Goal: Task Accomplishment & Management: Use online tool/utility

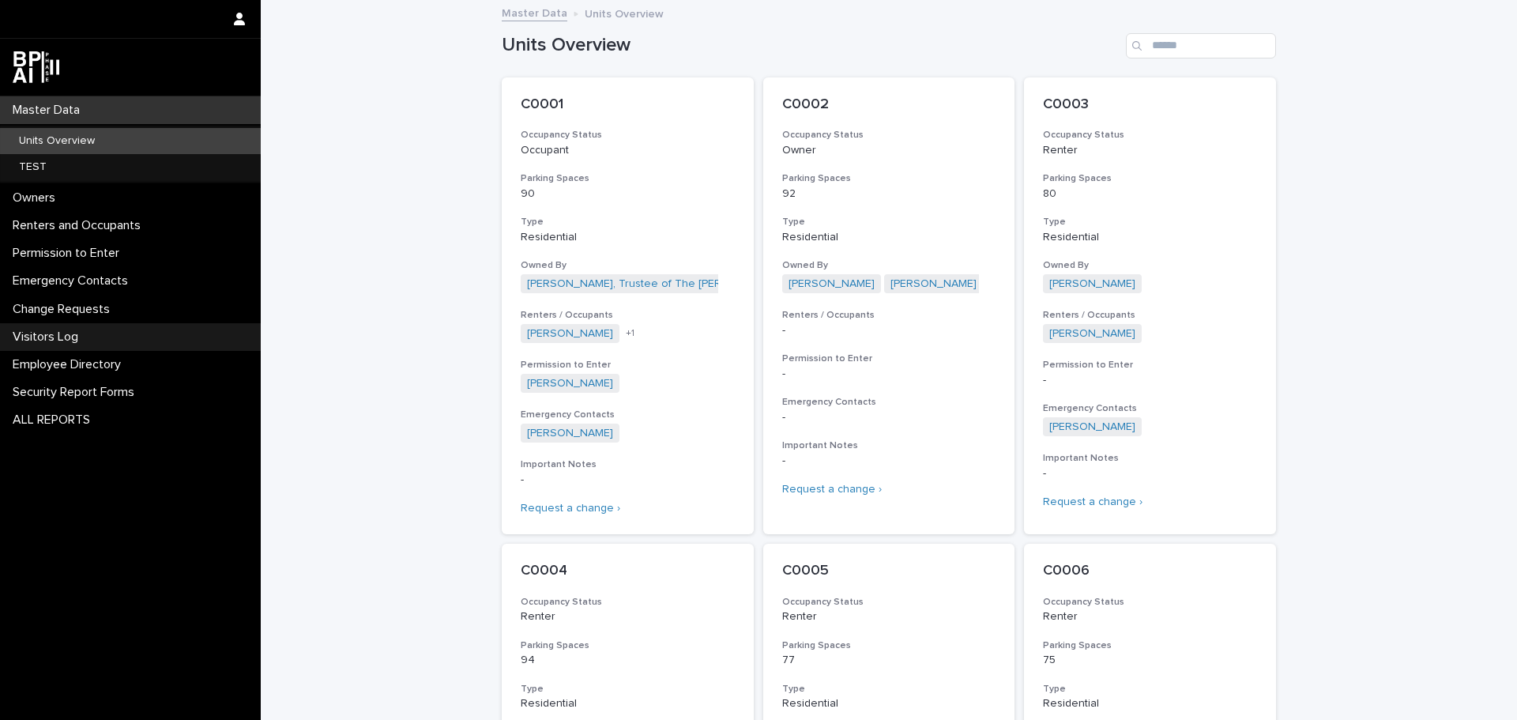
click at [39, 339] on p "Visitors Log" at bounding box center [48, 337] width 85 height 15
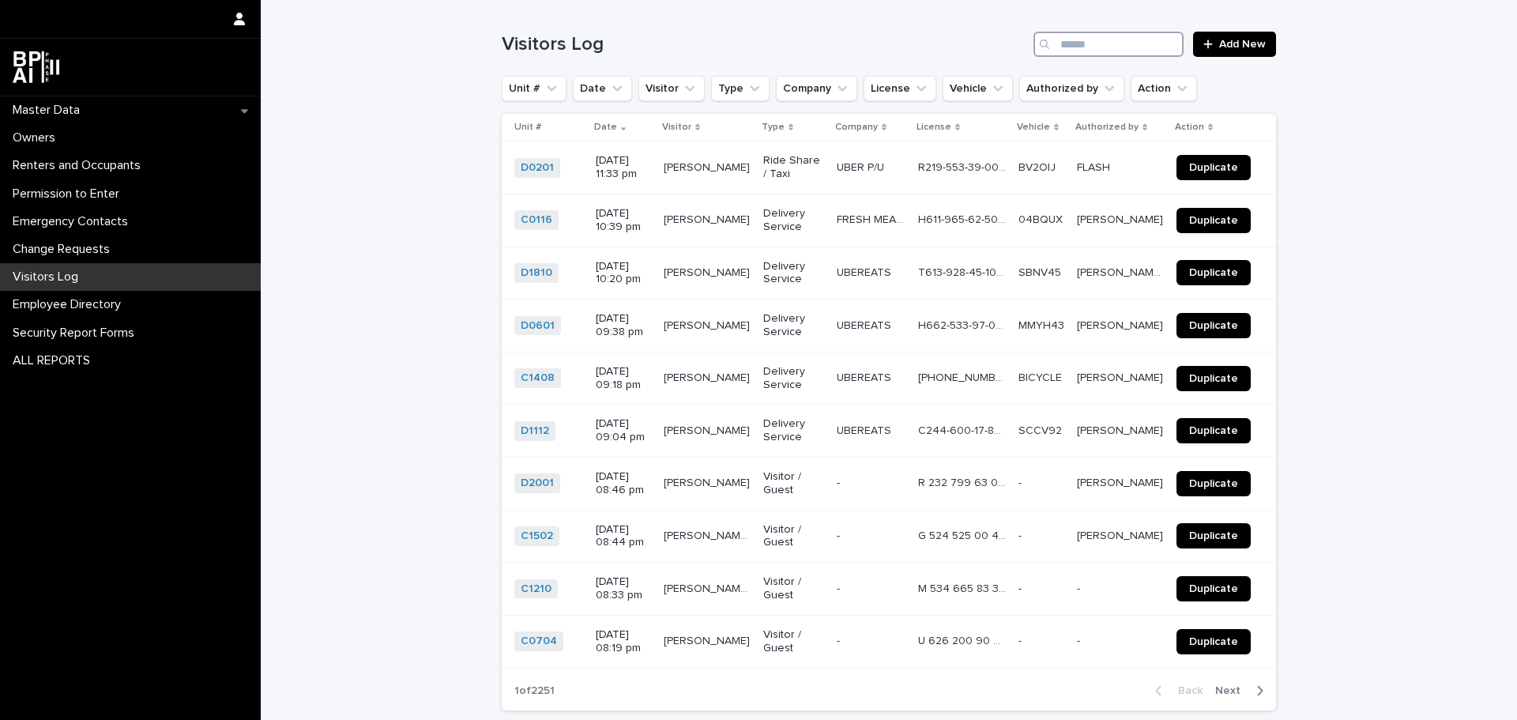
click at [1098, 43] on input "Search" at bounding box center [1109, 44] width 150 height 25
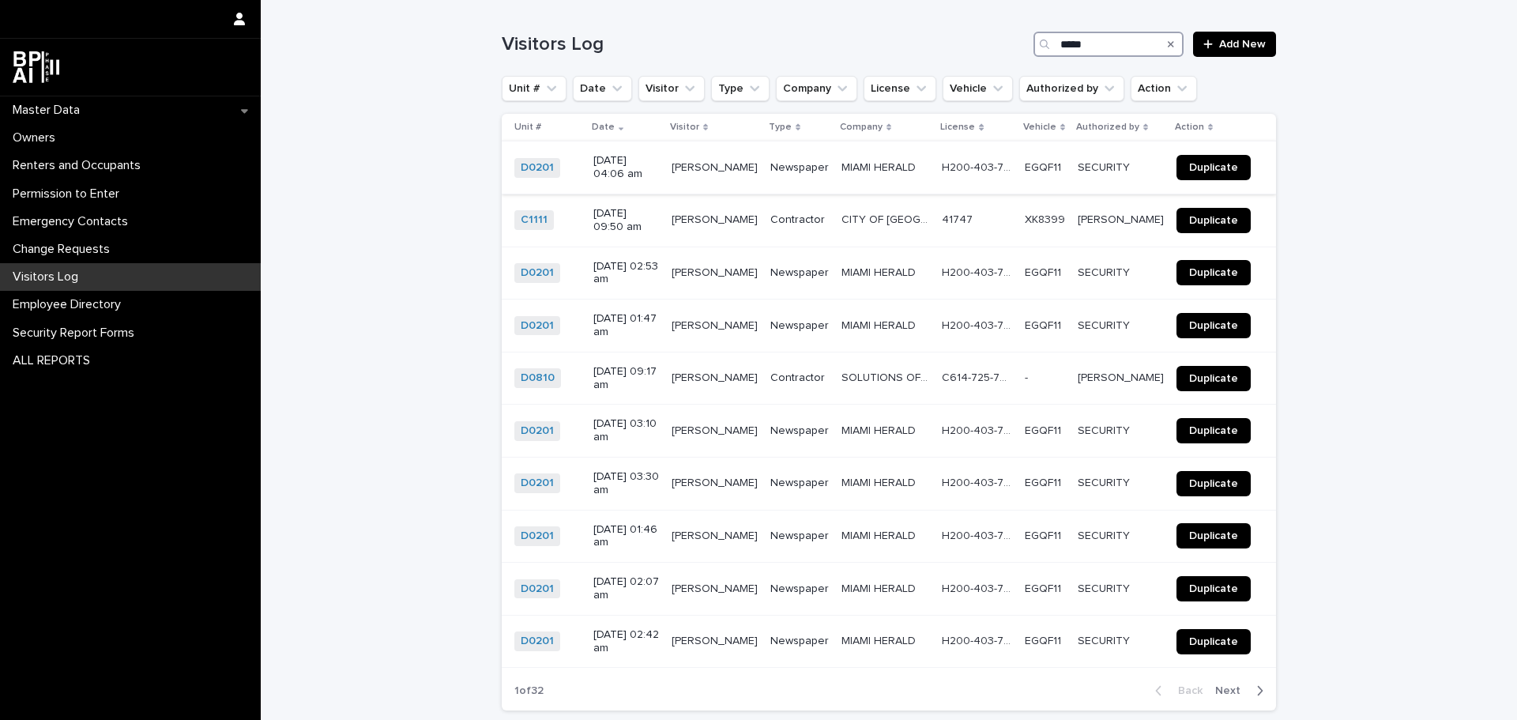
type input "*****"
click at [1196, 162] on span "Duplicate" at bounding box center [1213, 167] width 49 height 11
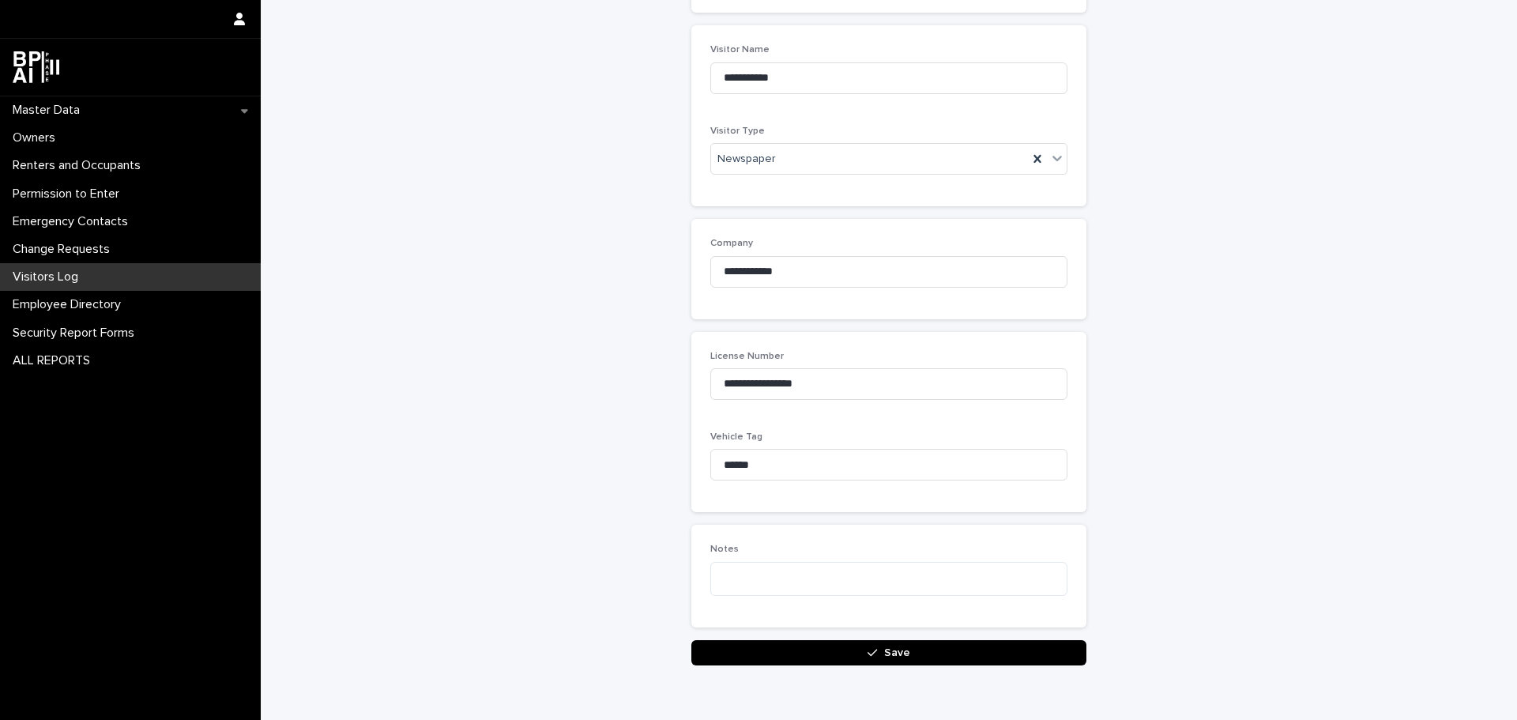
scroll to position [316, 0]
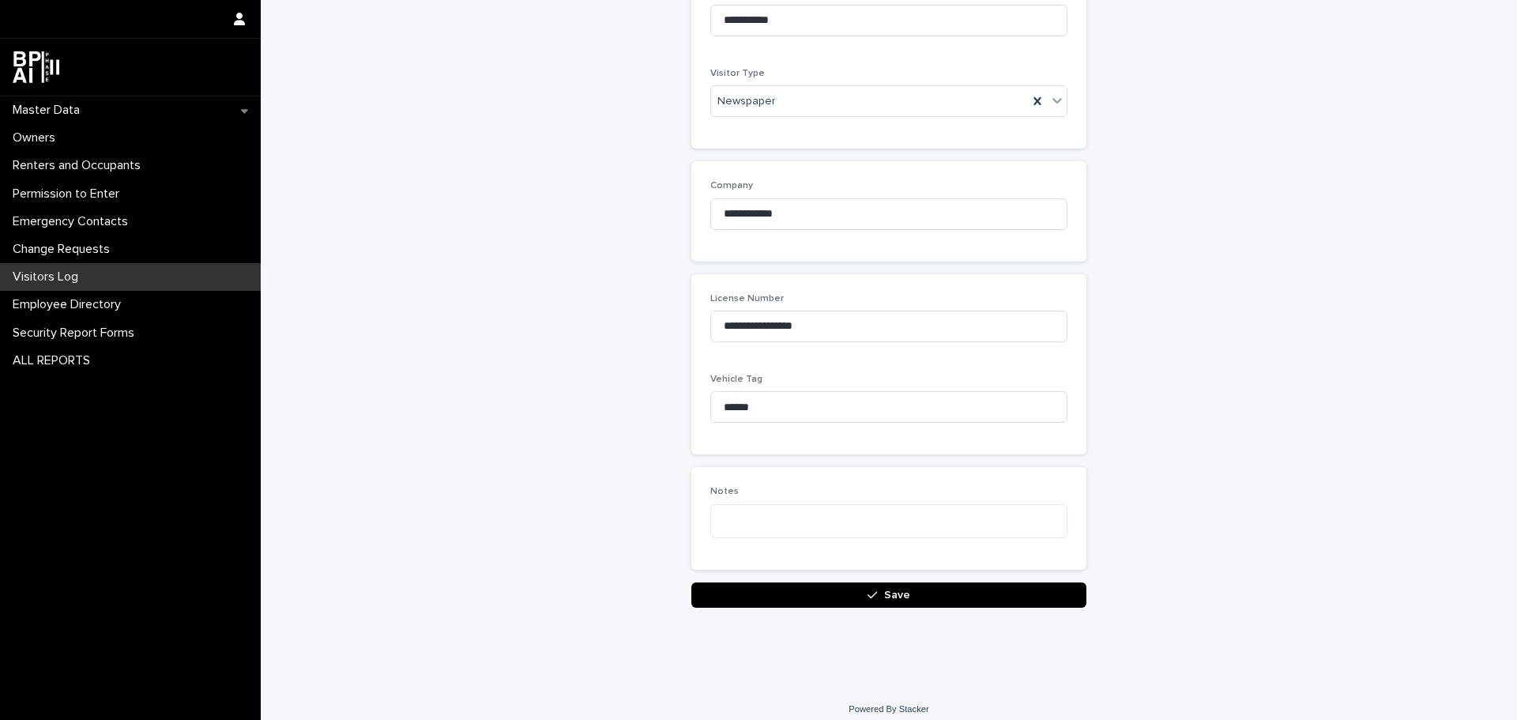
click at [886, 597] on span "Save" at bounding box center [897, 595] width 26 height 11
